Goal: Use online tool/utility: Use online tool/utility

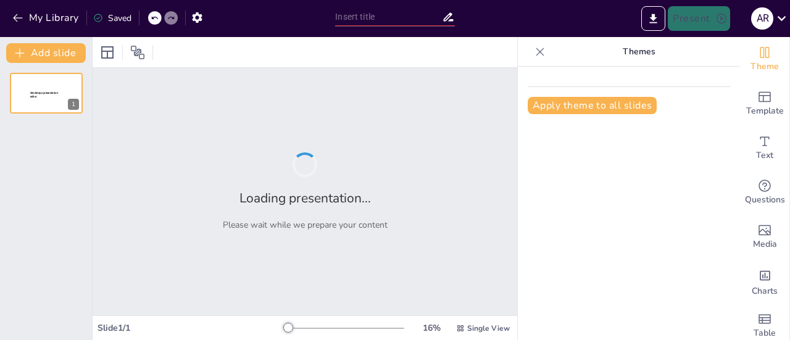
type input "ISO 45001: Un Marco Global para la Gestión de la Seguridad y Salud en el Trabajo"
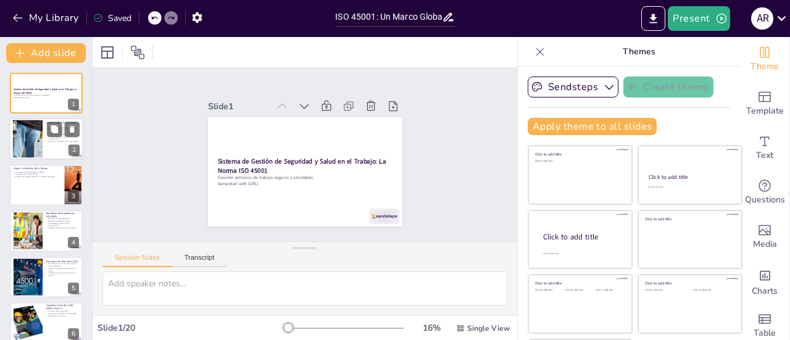
click at [27, 146] on div at bounding box center [27, 139] width 93 height 38
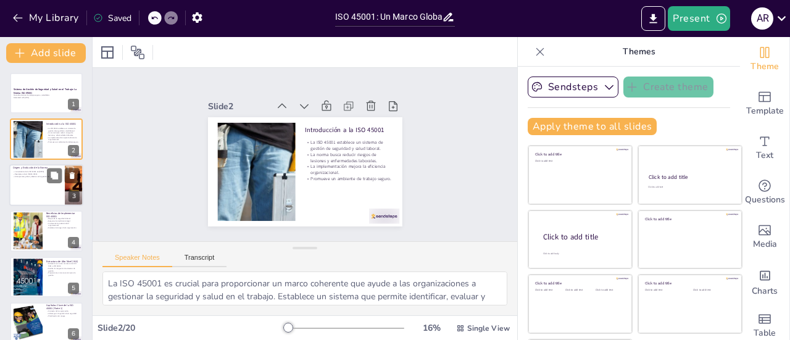
click at [35, 186] on div at bounding box center [46, 185] width 74 height 42
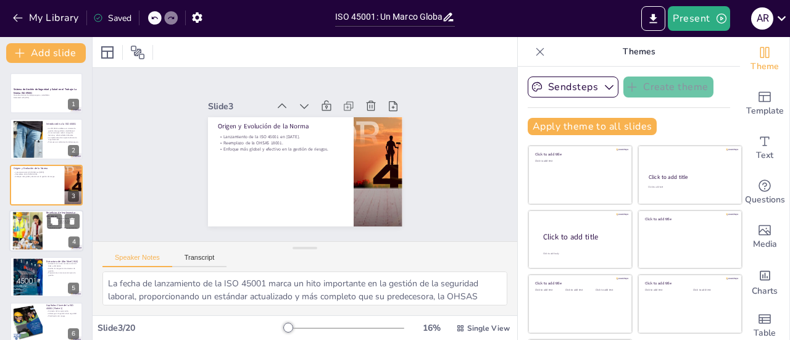
click at [27, 230] on div at bounding box center [27, 231] width 85 height 38
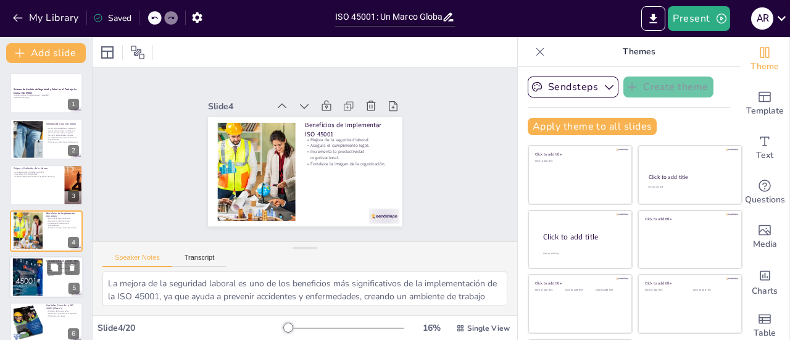
scroll to position [30, 0]
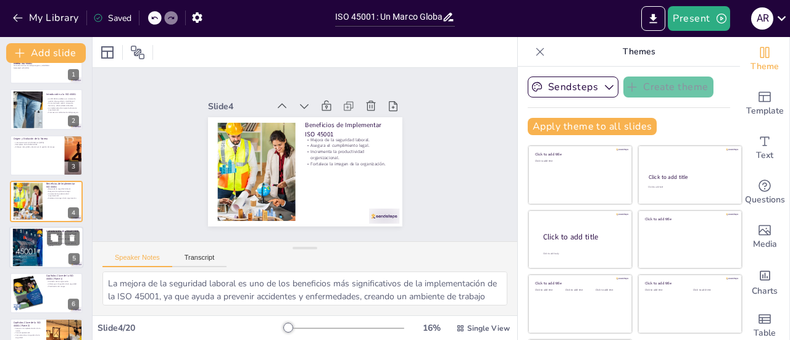
click at [27, 267] on div "Estructura de Alto Nivel (HLS) Alineación con otras normas como ISO 9001 e ISO …" at bounding box center [46, 248] width 74 height 42
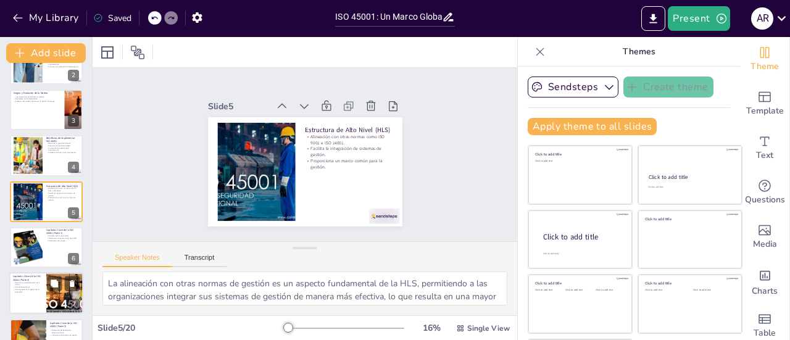
click at [23, 292] on p "Comunicación en la gestión de la seguridad." at bounding box center [28, 291] width 30 height 4
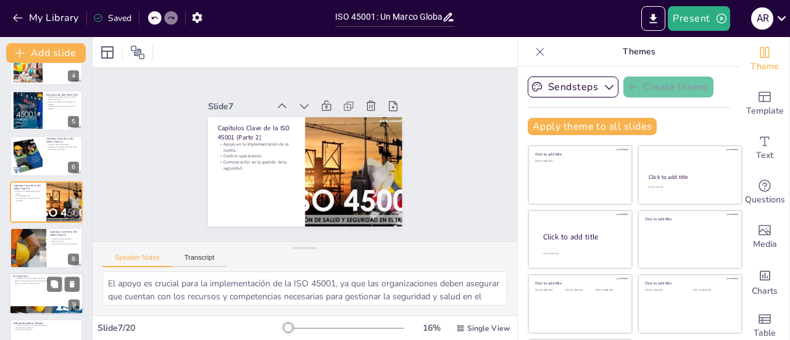
click at [39, 285] on div at bounding box center [46, 294] width 74 height 42
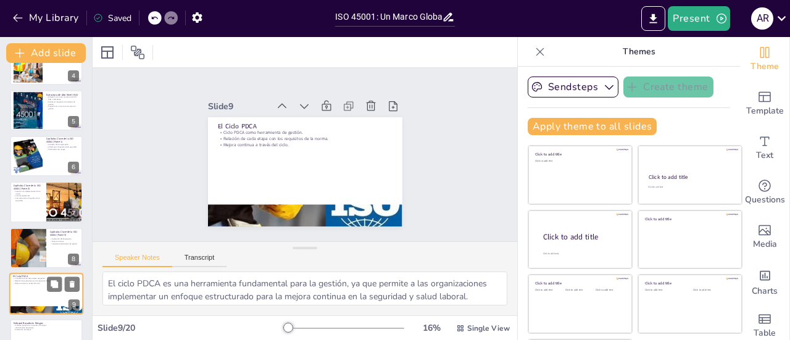
scroll to position [259, 0]
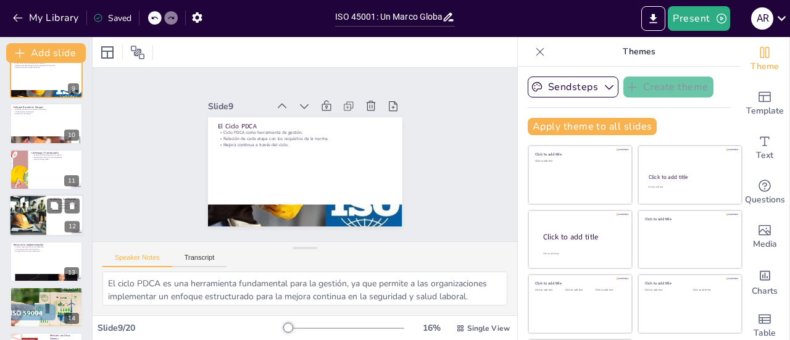
click at [38, 228] on div at bounding box center [27, 215] width 73 height 42
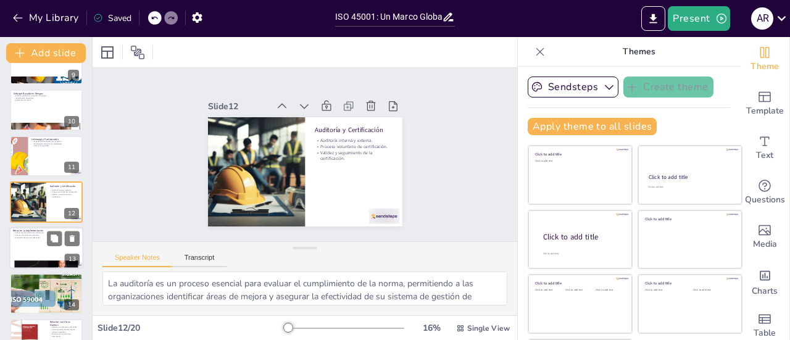
click at [28, 251] on div at bounding box center [46, 248] width 74 height 42
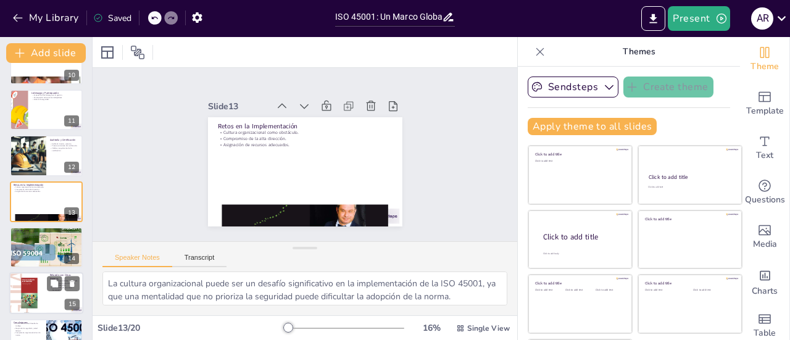
click at [19, 296] on div at bounding box center [27, 293] width 37 height 49
type textarea "La relación de la ISO 45001 con otras normas, como ISO 9001 e ISO 14001, es fun…"
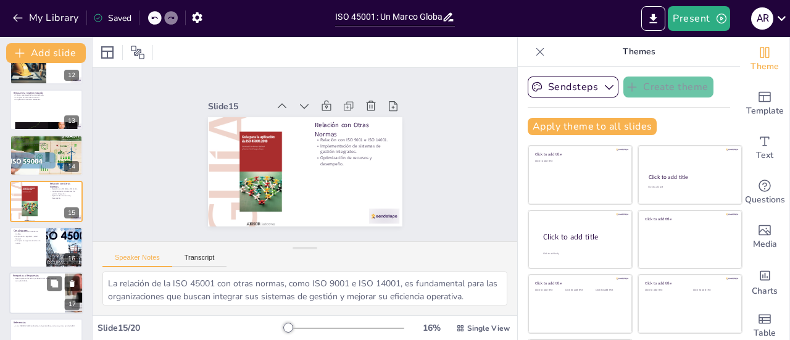
click at [23, 302] on div at bounding box center [46, 293] width 74 height 42
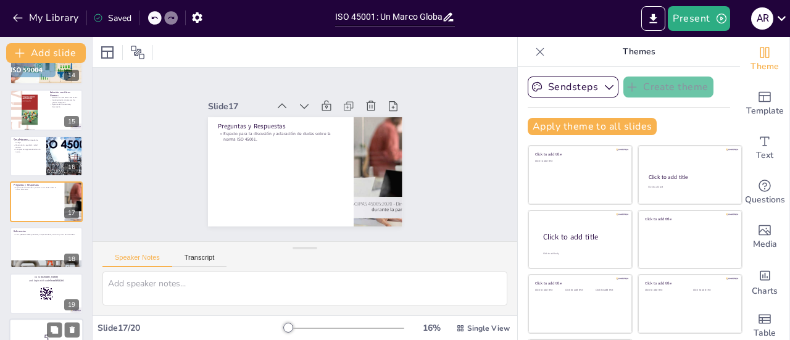
scroll to position [656, 0]
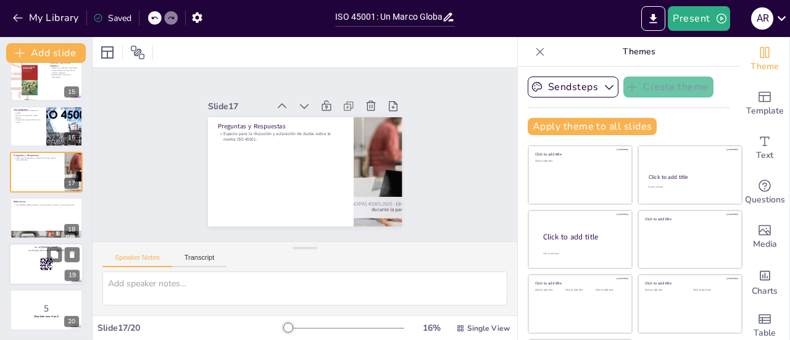
click at [30, 280] on div at bounding box center [46, 264] width 74 height 42
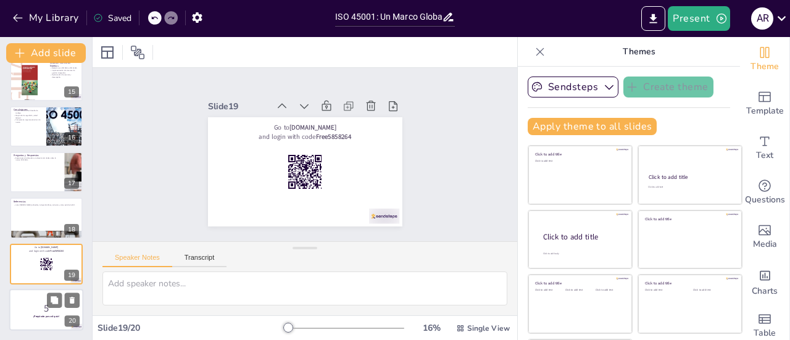
click at [15, 308] on p "5" at bounding box center [46, 309] width 67 height 14
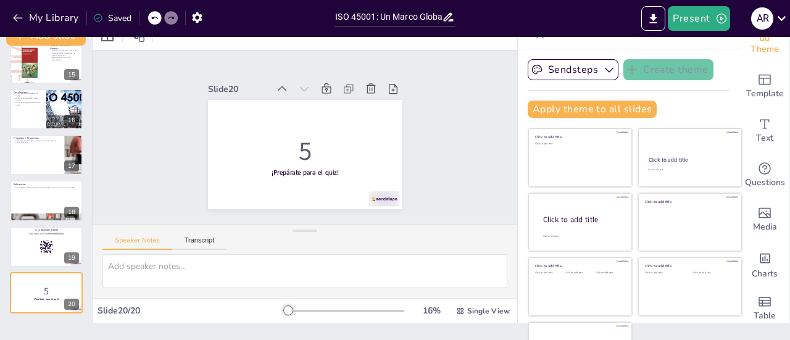
scroll to position [0, 0]
